Goal: Task Accomplishment & Management: Manage account settings

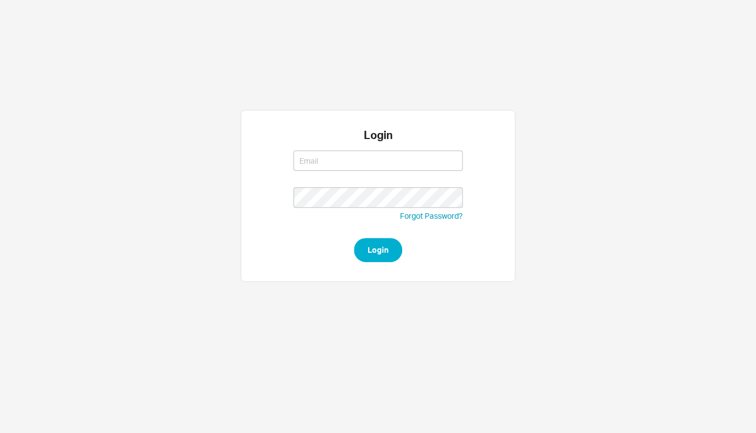
type input "[EMAIL_ADDRESS][DOMAIN_NAME]"
click at [369, 254] on button "Login" at bounding box center [378, 250] width 48 height 24
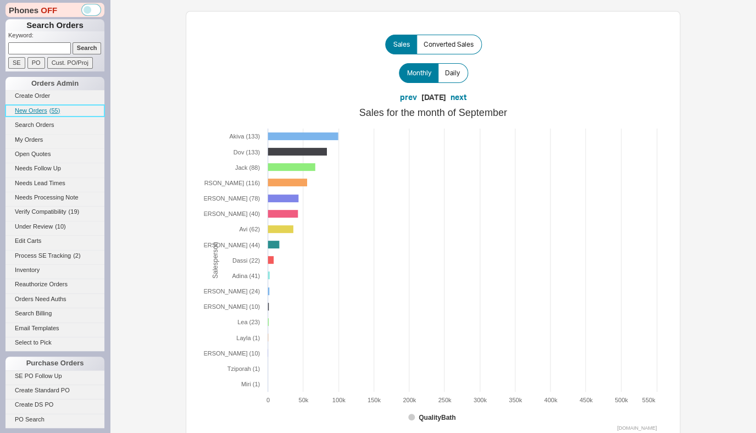
click at [28, 107] on link "New Orders ( 55 )" at bounding box center [54, 111] width 99 height 12
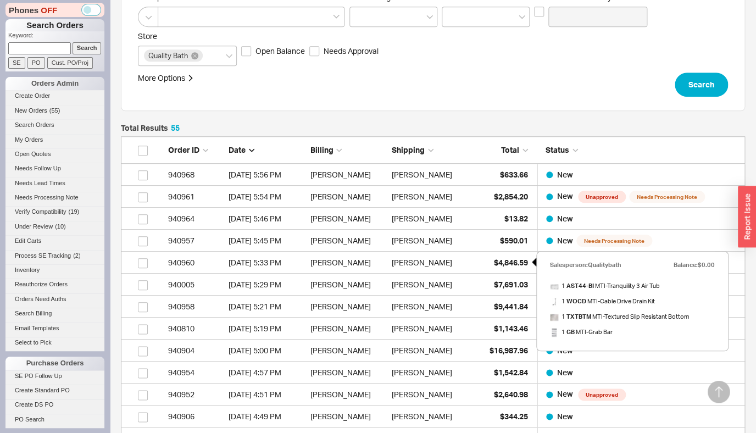
scroll to position [299, 0]
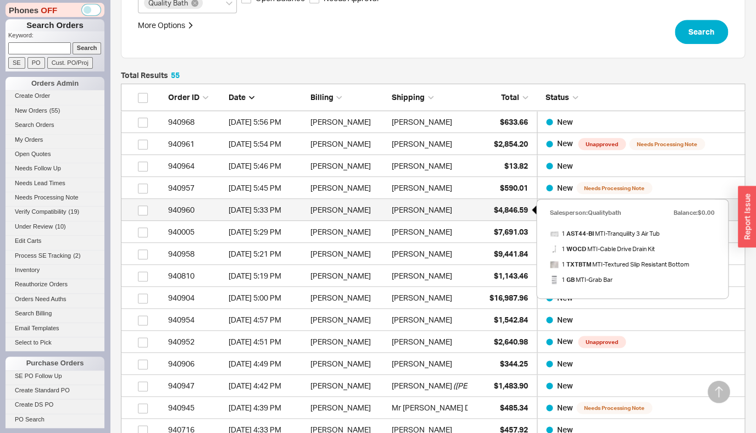
click at [500, 206] on span "$4,846.59" at bounding box center [511, 209] width 34 height 9
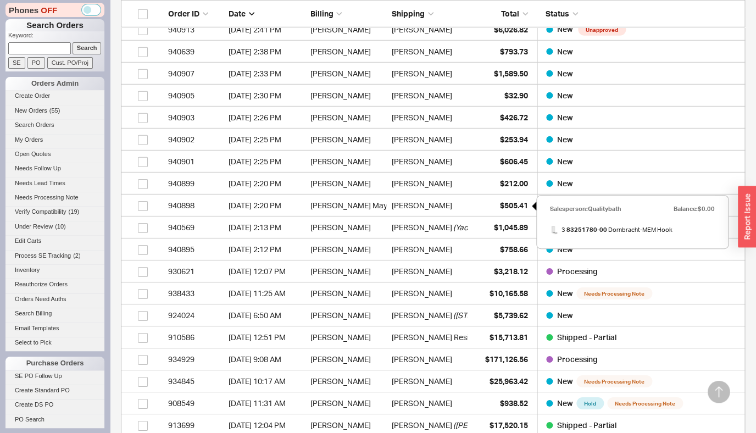
scroll to position [1063, 0]
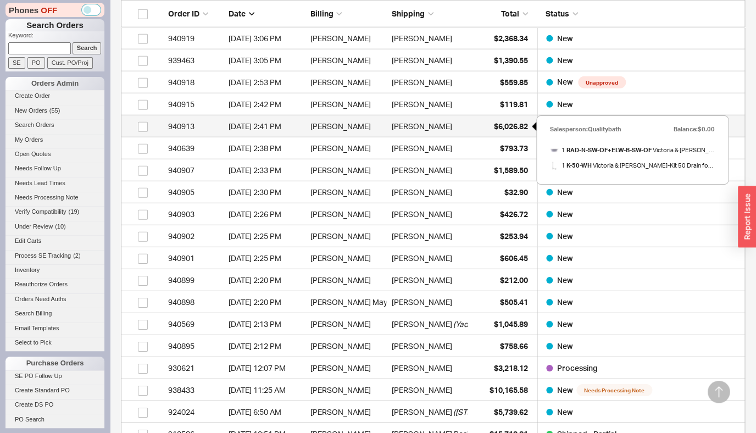
click at [515, 128] on span "$6,026.82" at bounding box center [511, 125] width 34 height 9
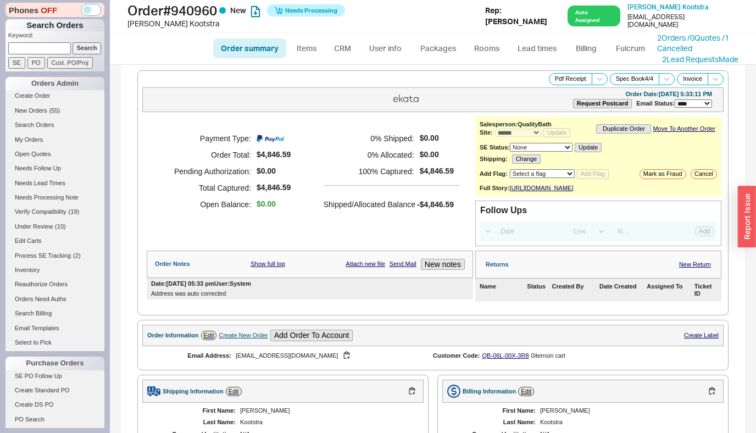
select select "*"
select select "LOW"
select select "3"
click at [729, 38] on link "2 Orders / 0 Quotes / 1 Cancelled" at bounding box center [693, 43] width 72 height 20
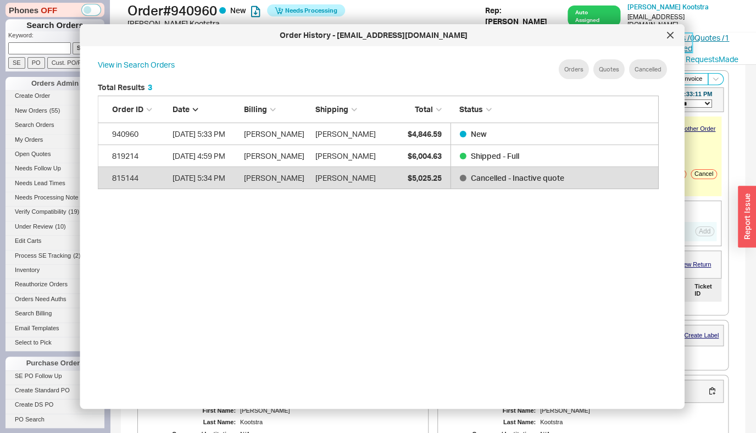
scroll to position [328, 570]
click at [669, 38] on div at bounding box center [670, 35] width 18 height 18
